Goal: Task Accomplishment & Management: Complete application form

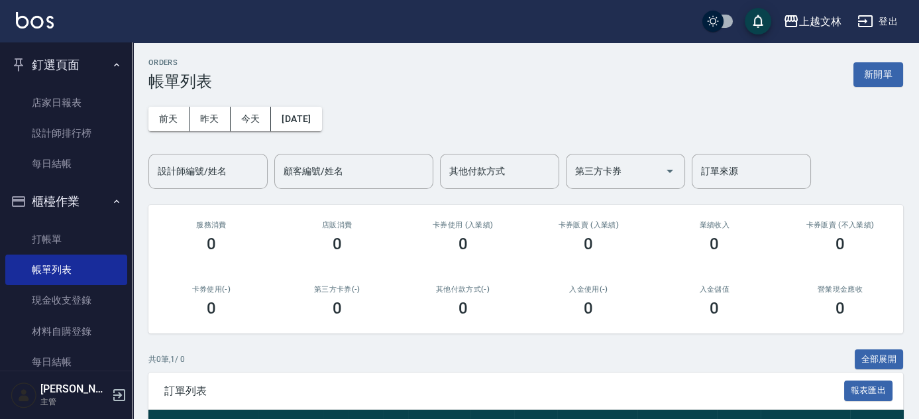
scroll to position [180, 0]
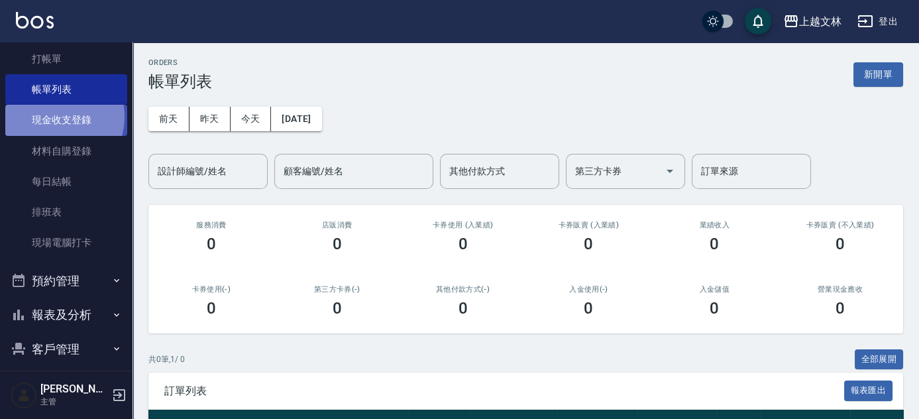
click at [51, 117] on link "現金收支登錄" at bounding box center [66, 120] width 122 height 30
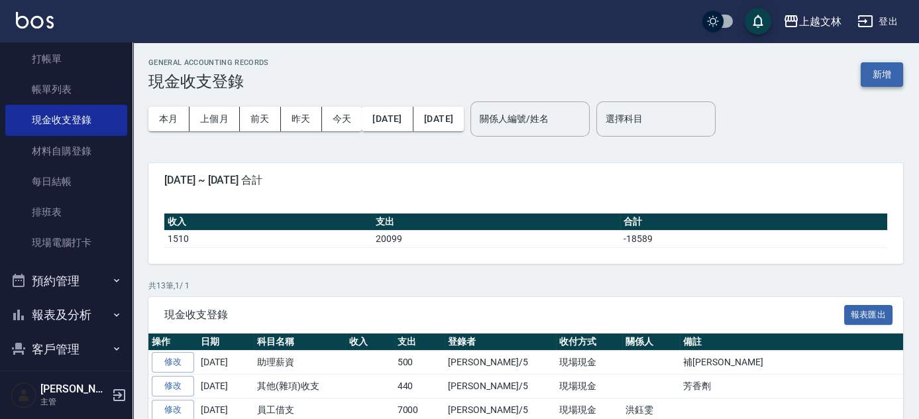
click at [880, 75] on button "新增" at bounding box center [882, 74] width 42 height 25
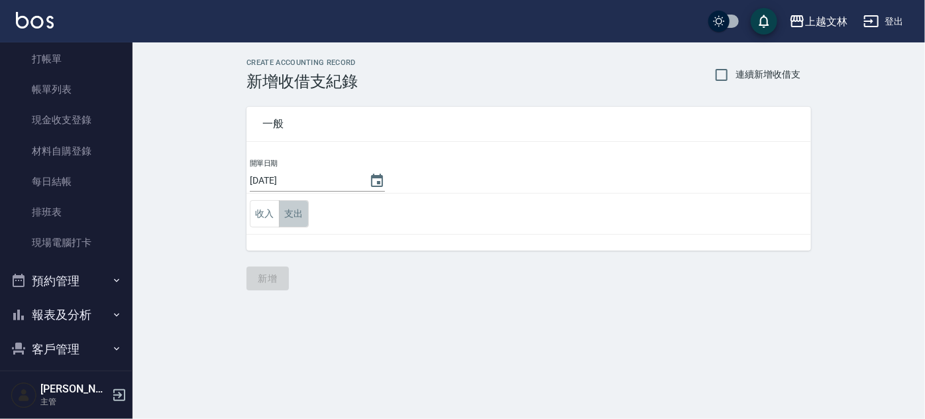
click at [299, 219] on button "支出" at bounding box center [294, 213] width 30 height 27
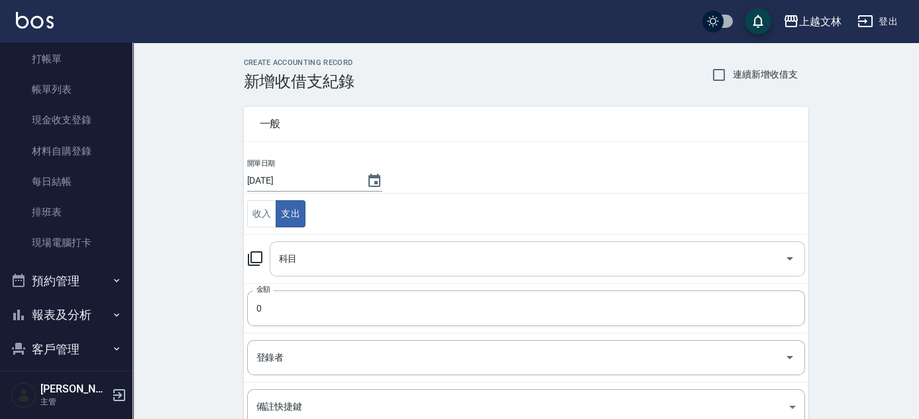
click at [787, 257] on icon "Open" at bounding box center [789, 258] width 7 height 3
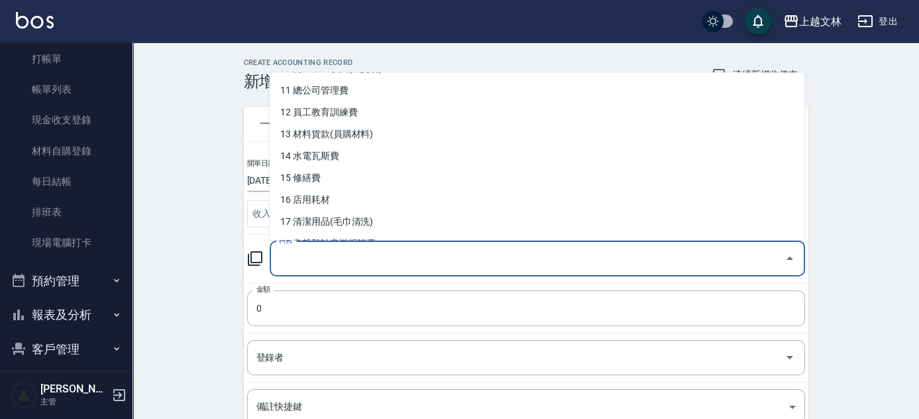
scroll to position [276, 0]
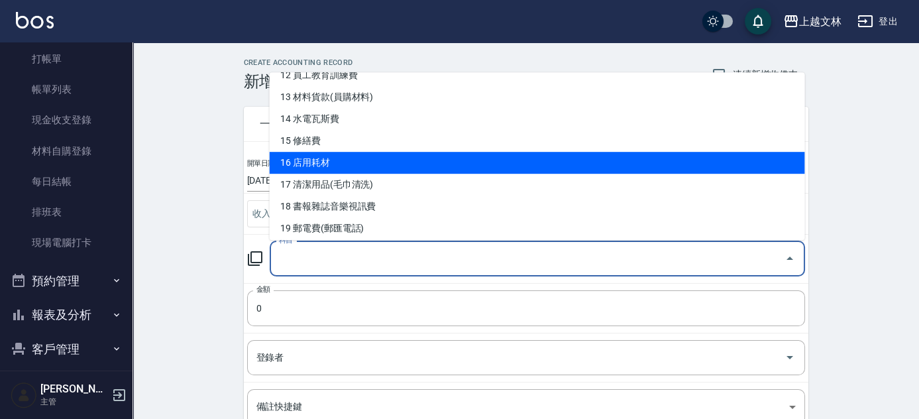
click at [300, 152] on li "16 店用耗材" at bounding box center [537, 163] width 535 height 22
type input "16 店用耗材"
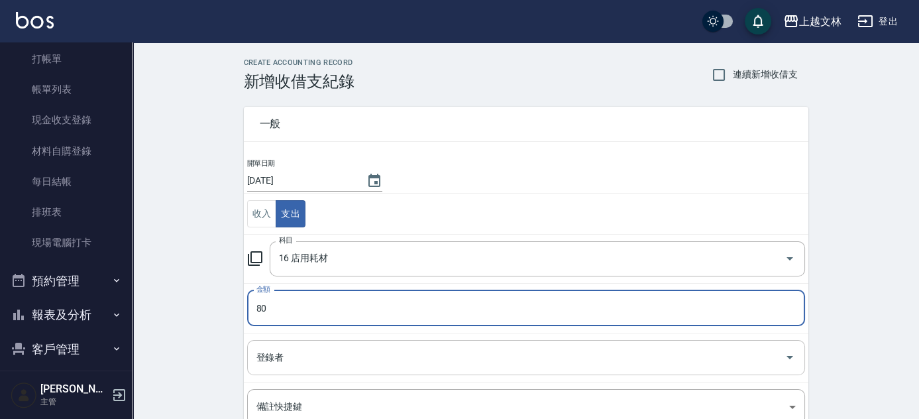
type input "80"
click at [258, 356] on input "登錄者" at bounding box center [516, 357] width 526 height 23
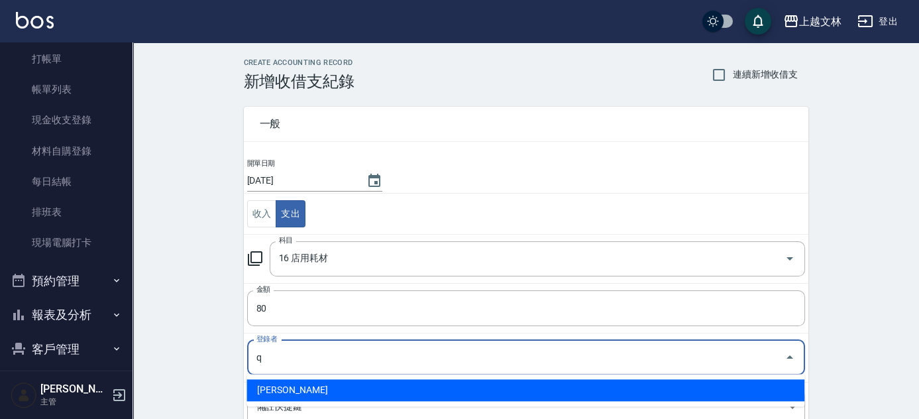
click at [264, 390] on li "[PERSON_NAME]" at bounding box center [525, 390] width 558 height 22
type input "[PERSON_NAME]"
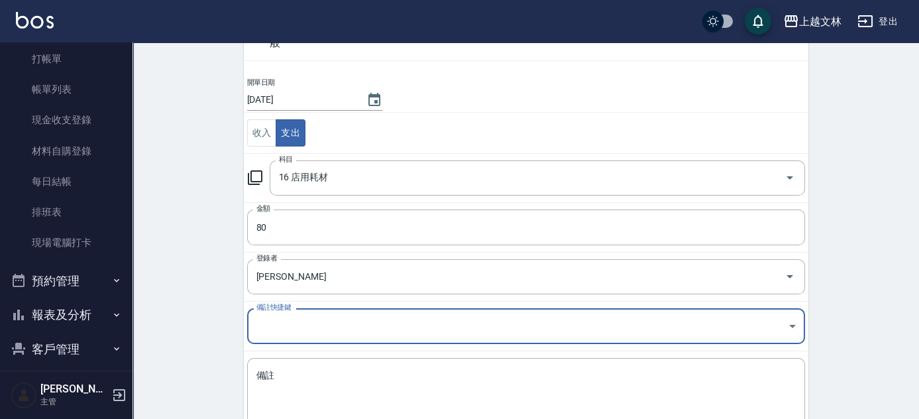
scroll to position [104, 0]
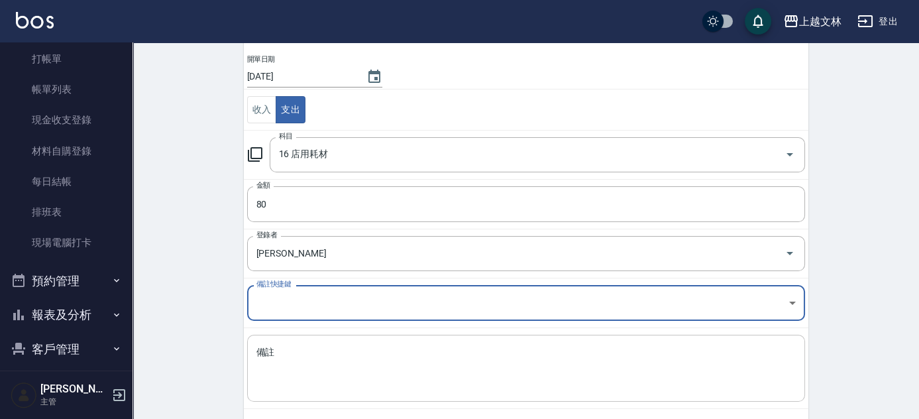
click at [256, 350] on textarea "備註" at bounding box center [525, 368] width 539 height 45
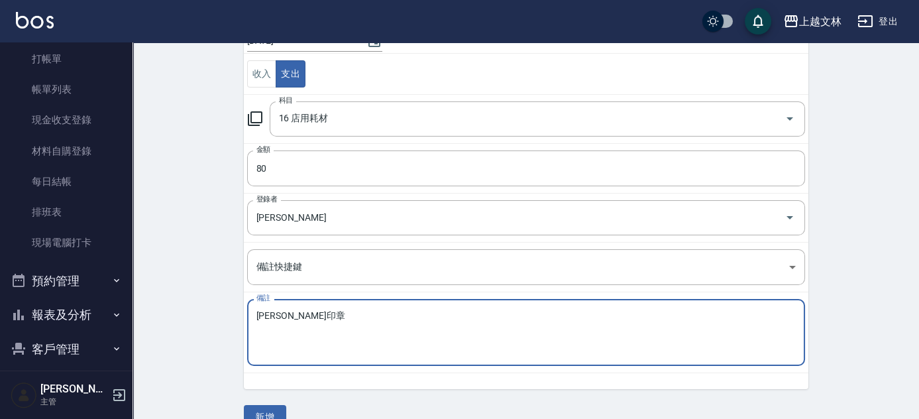
scroll to position [164, 0]
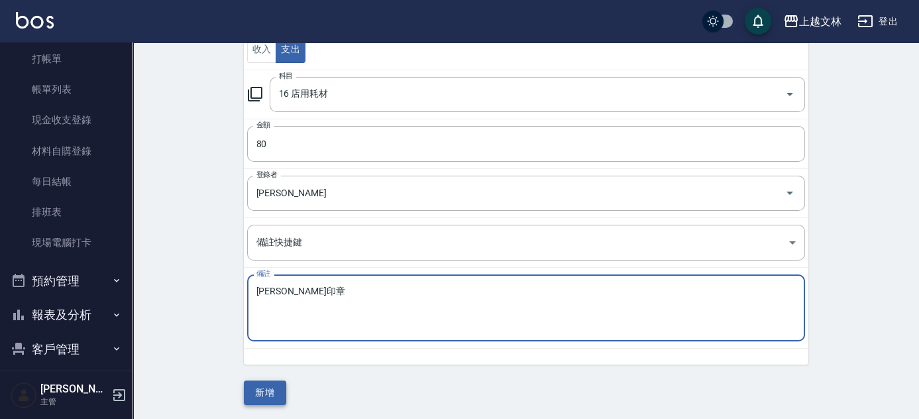
type textarea "[PERSON_NAME]印章"
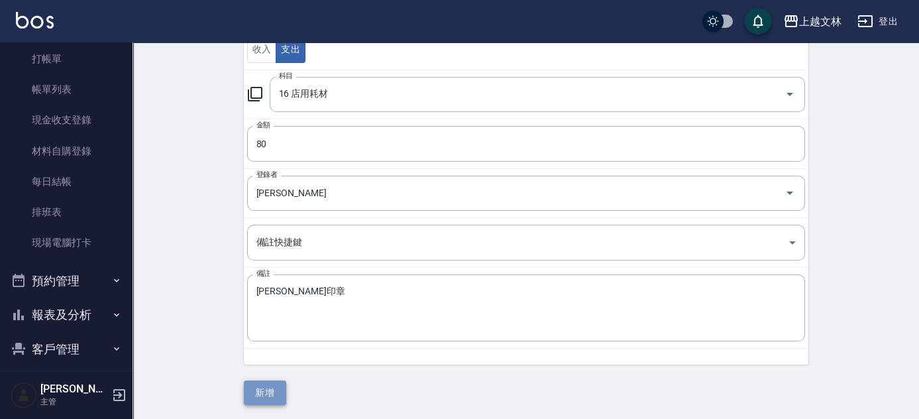
click at [256, 390] on button "新增" at bounding box center [265, 392] width 42 height 25
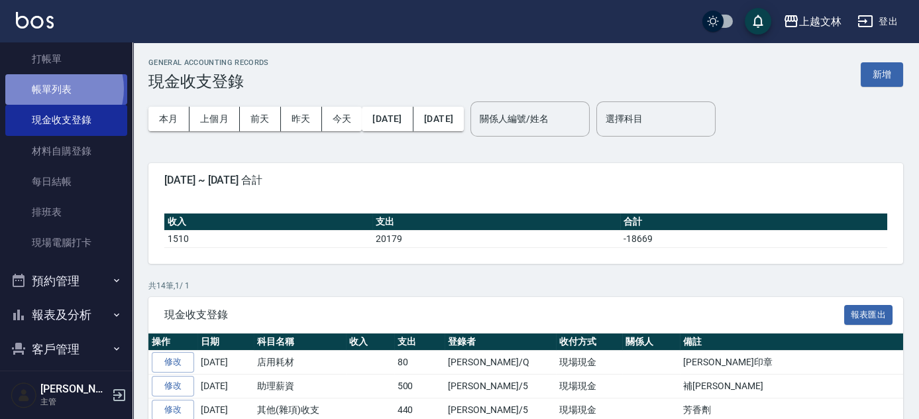
click at [56, 88] on link "帳單列表" at bounding box center [66, 89] width 122 height 30
